Goal: Task Accomplishment & Management: Manage account settings

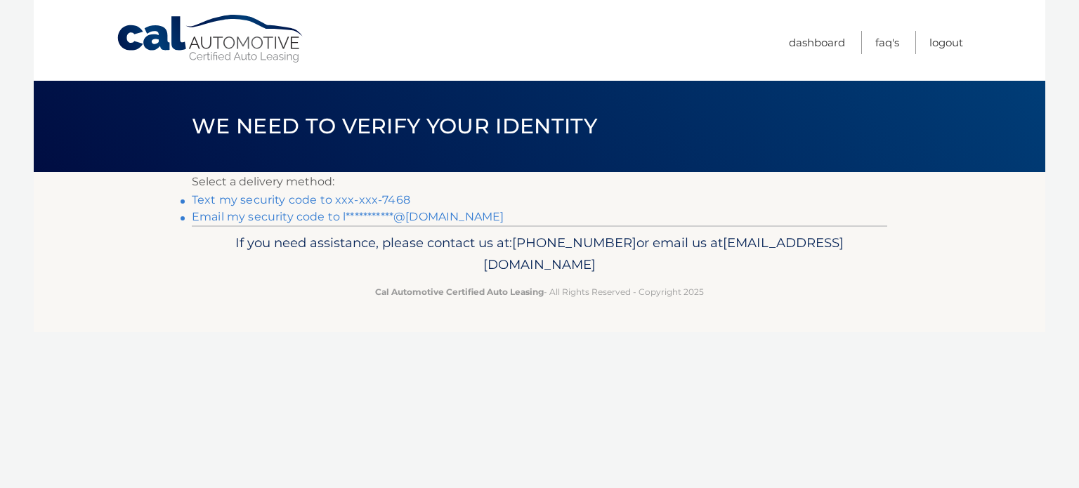
click at [292, 201] on link "Text my security code to xxx-xxx-7468" at bounding box center [301, 199] width 218 height 13
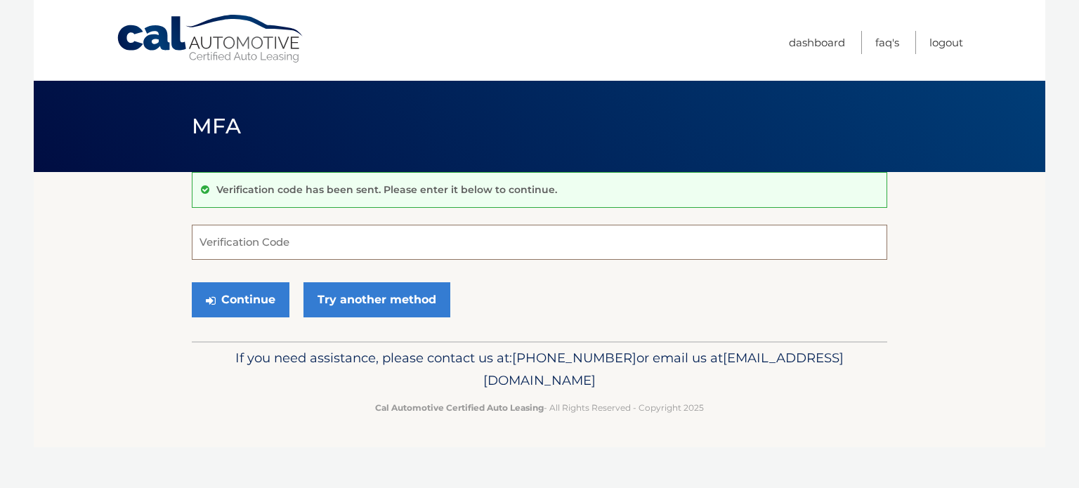
click at [216, 247] on input "Verification Code" at bounding box center [539, 242] width 695 height 35
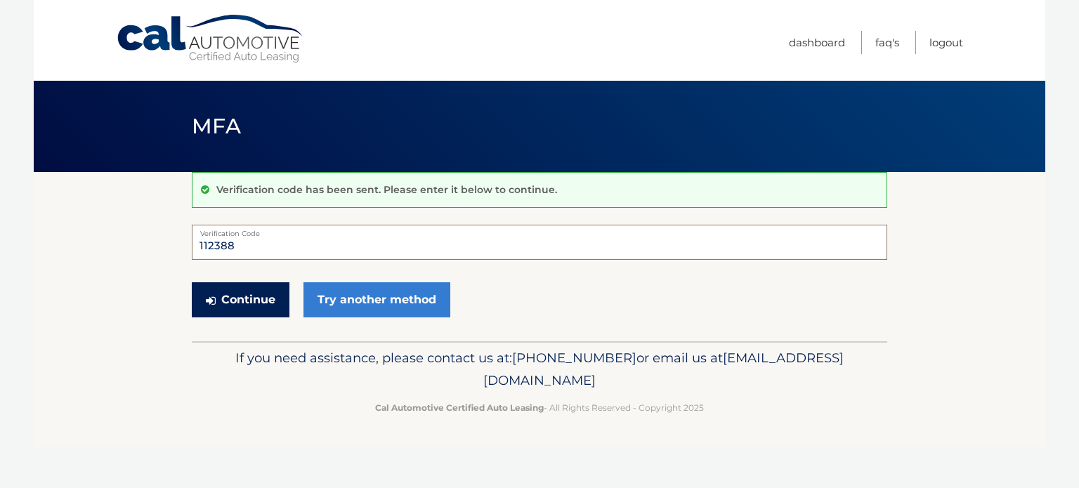
type input "112388"
click at [223, 296] on button "Continue" at bounding box center [241, 299] width 98 height 35
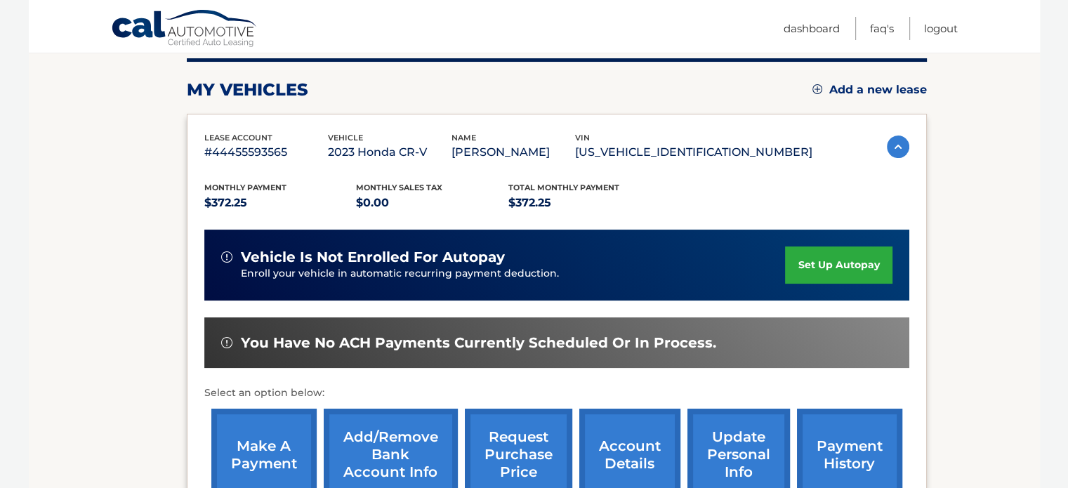
scroll to position [211, 0]
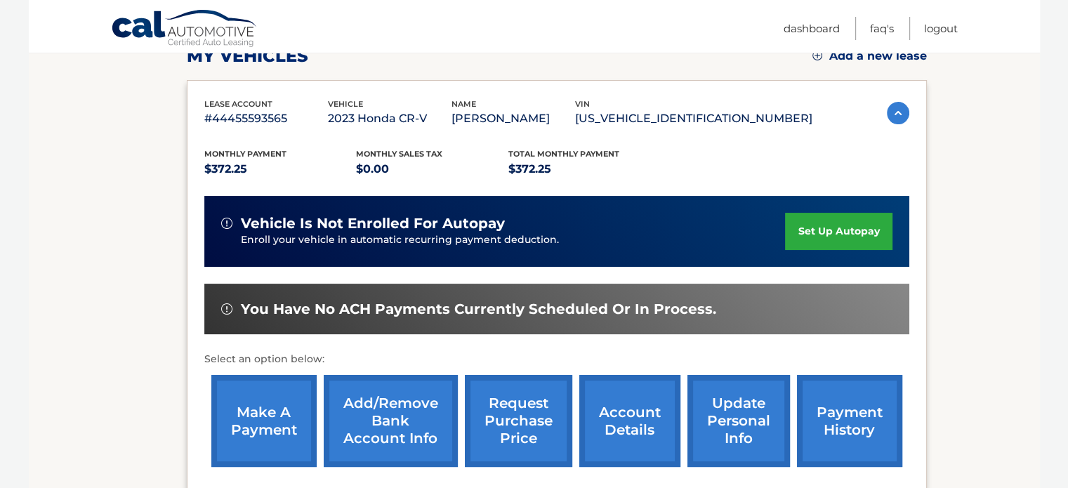
click at [274, 419] on link "make a payment" at bounding box center [263, 421] width 105 height 92
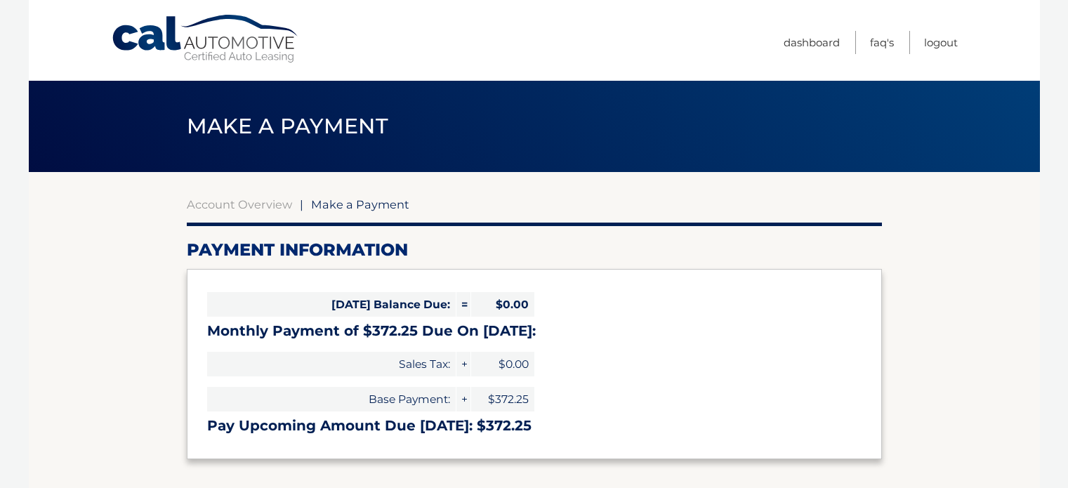
select select "OWQ3ZDJjOGQtNWIyMi00YzhlLWE1YjQtZWE0N2YxODc1OTJh"
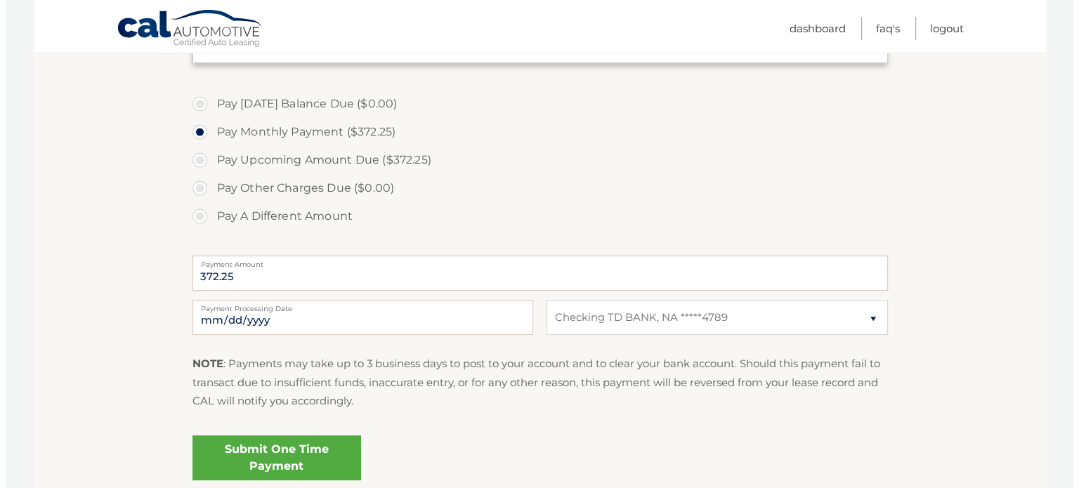
scroll to position [421, 0]
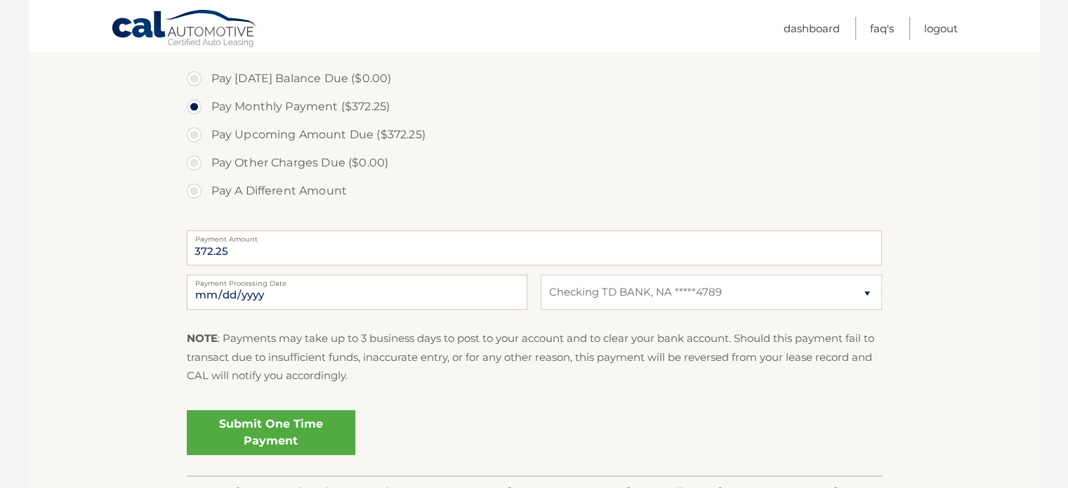
click at [298, 426] on link "Submit One Time Payment" at bounding box center [271, 432] width 169 height 45
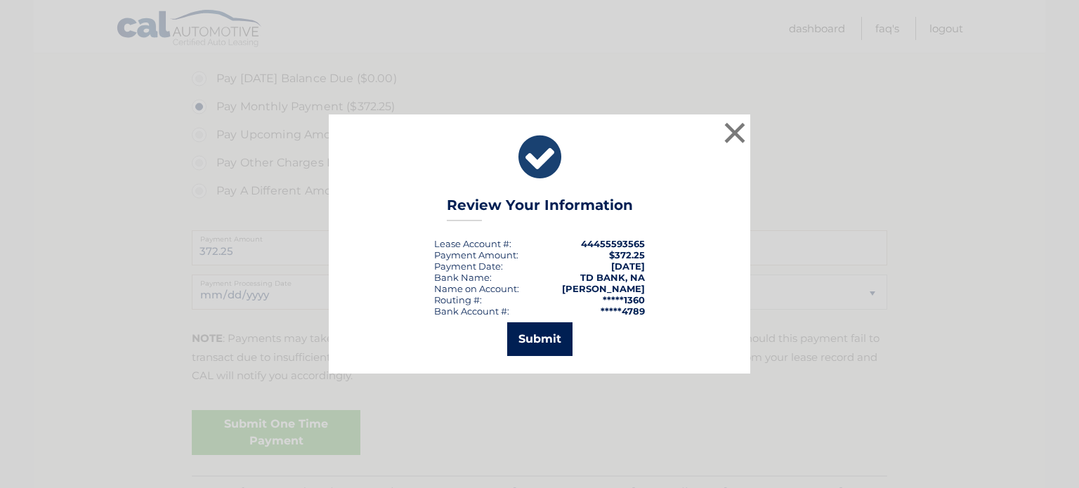
click at [542, 339] on button "Submit" at bounding box center [539, 339] width 65 height 34
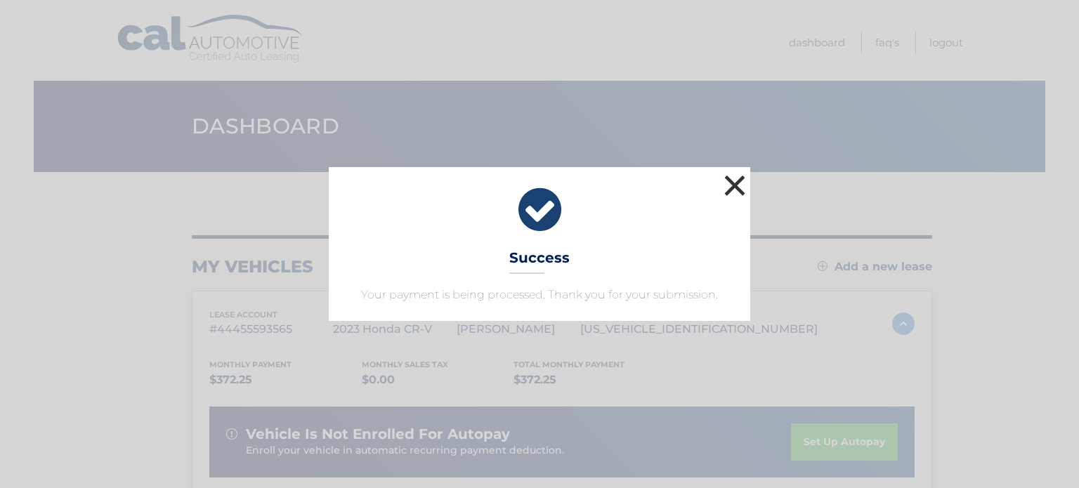
click at [735, 182] on button "×" at bounding box center [735, 185] width 28 height 28
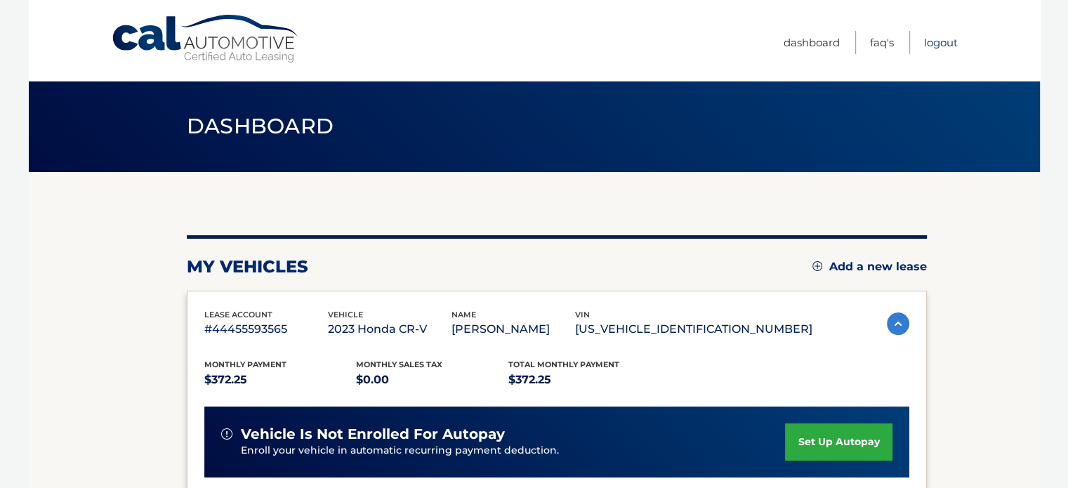
click at [941, 41] on link "Logout" at bounding box center [941, 42] width 34 height 23
